Goal: Answer question/provide support: Answer question/provide support

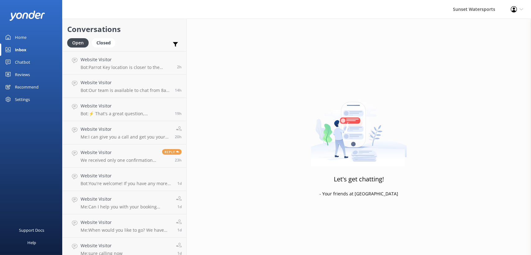
click at [123, 69] on p "Bot: [GEOGRAPHIC_DATA] location is closer to the cruise ships and the [GEOGRAPH…" at bounding box center [127, 68] width 92 height 6
